Goal: Check status: Check status

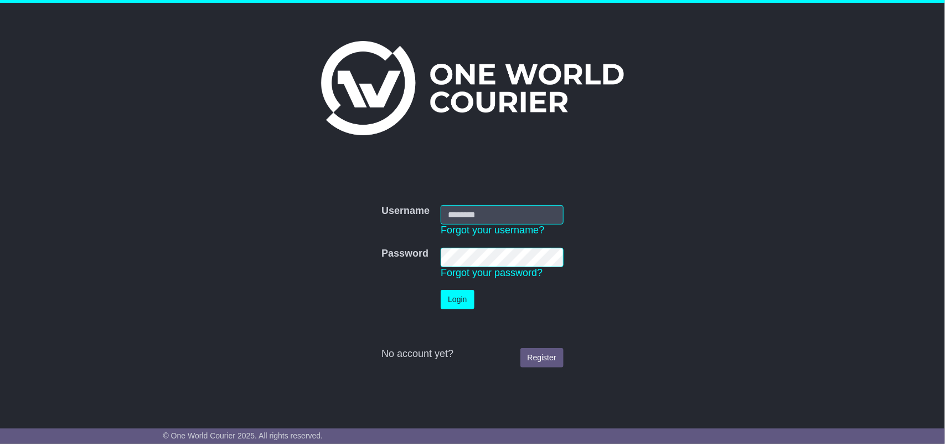
type input "**********"
drag, startPoint x: 95, startPoint y: 90, endPoint x: 95, endPoint y: 96, distance: 6.1
click at [95, 90] on div "**********" at bounding box center [472, 207] width 945 height 408
click at [449, 298] on button "Login" at bounding box center [457, 299] width 33 height 19
